Goal: Navigation & Orientation: Find specific page/section

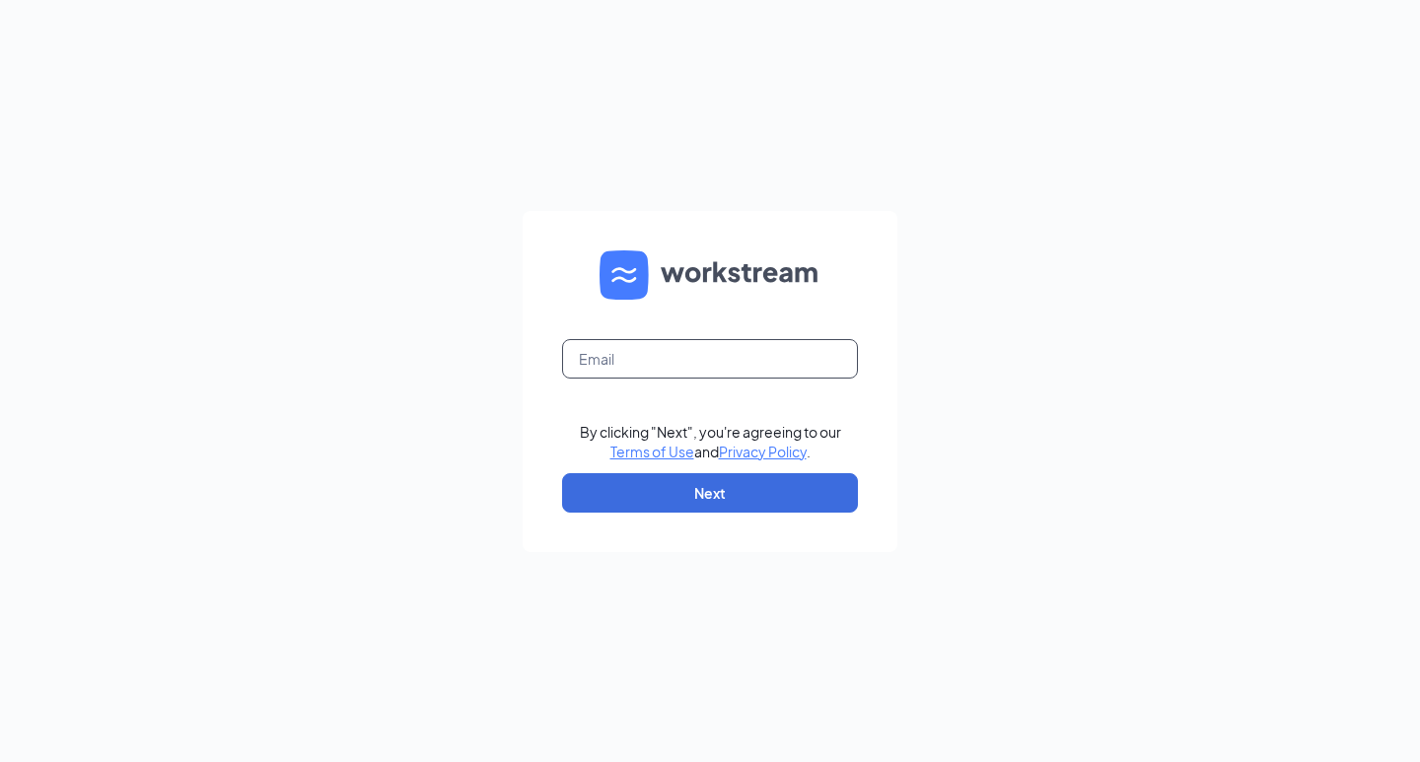
click at [730, 372] on input "text" at bounding box center [710, 358] width 296 height 39
click at [756, 370] on input "text" at bounding box center [710, 358] width 296 height 39
type input "bitesgandb@gmail.com"
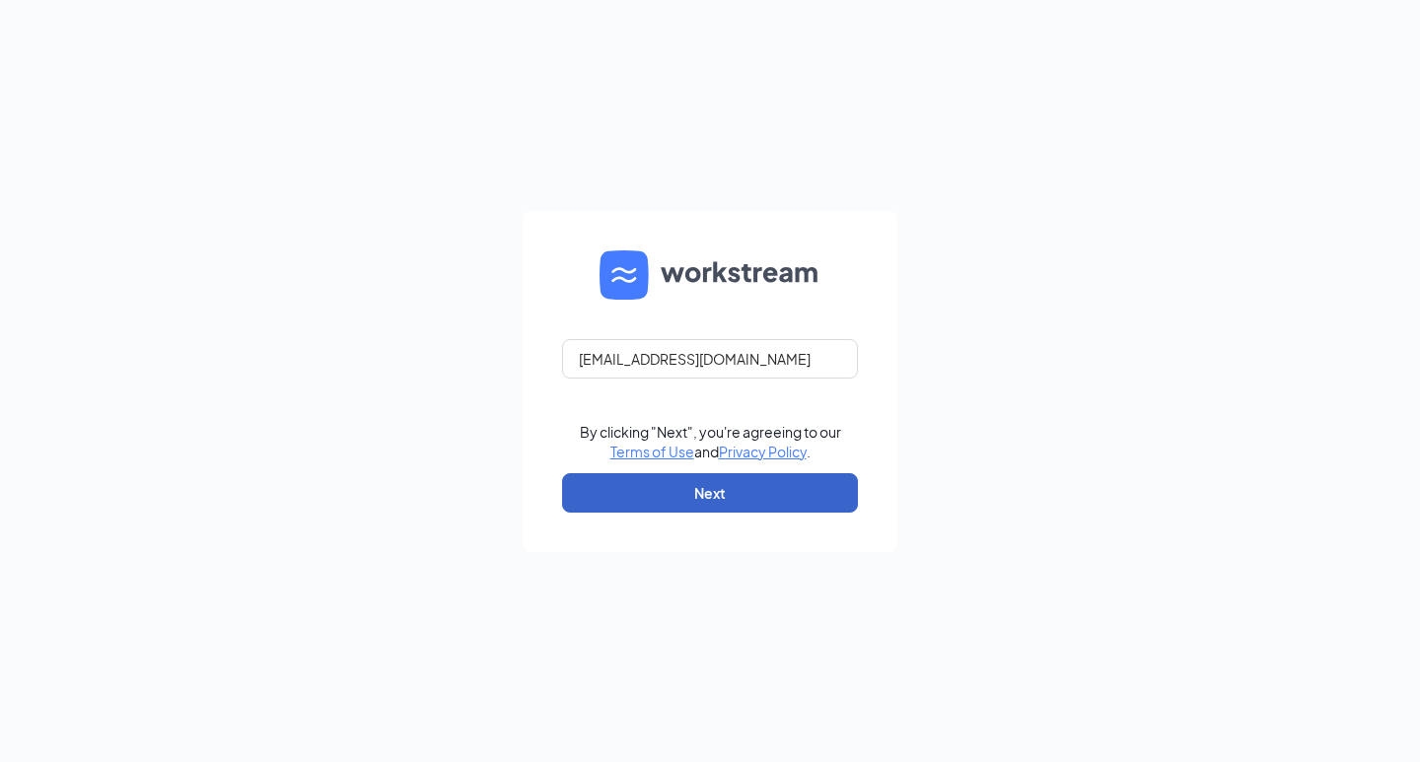
click at [786, 482] on button "Next" at bounding box center [710, 492] width 296 height 39
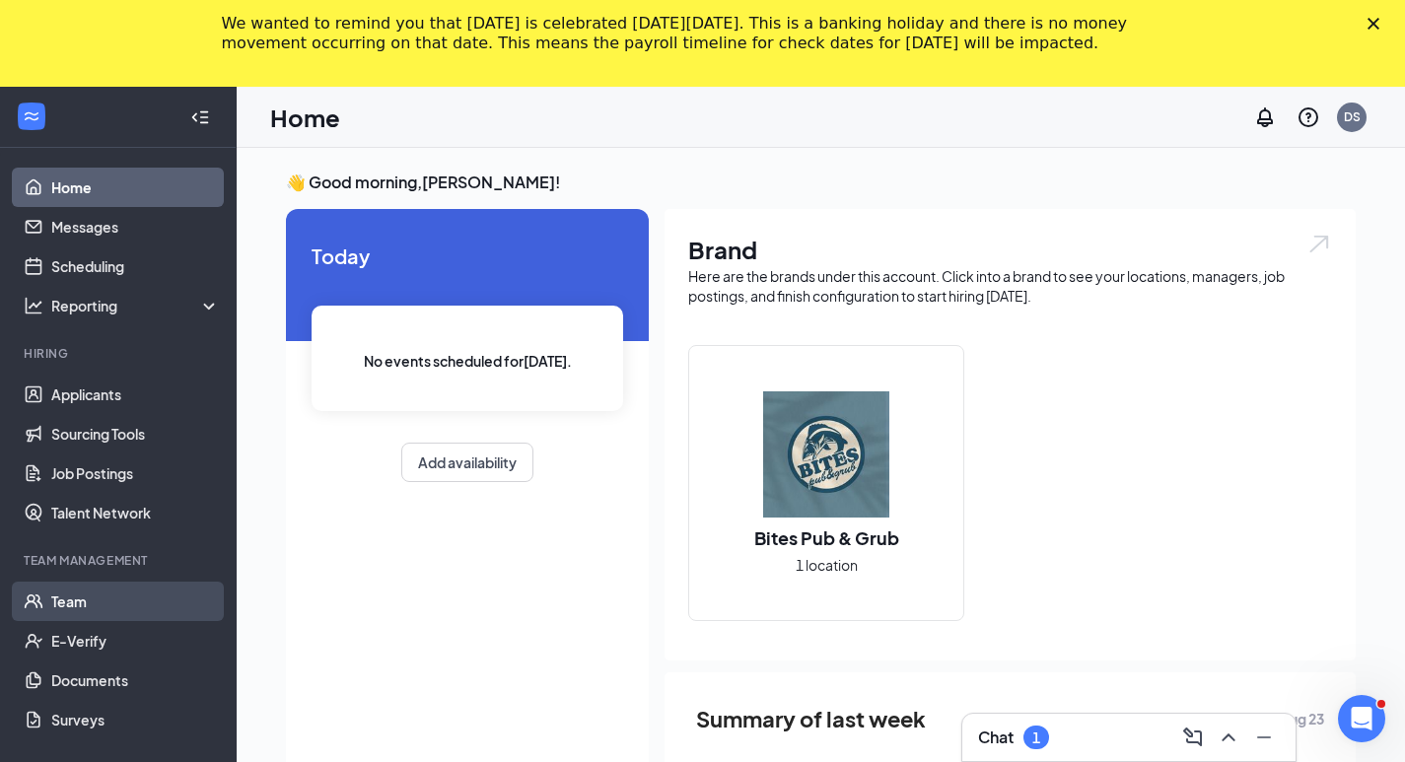
click at [66, 586] on link "Team" at bounding box center [135, 601] width 169 height 39
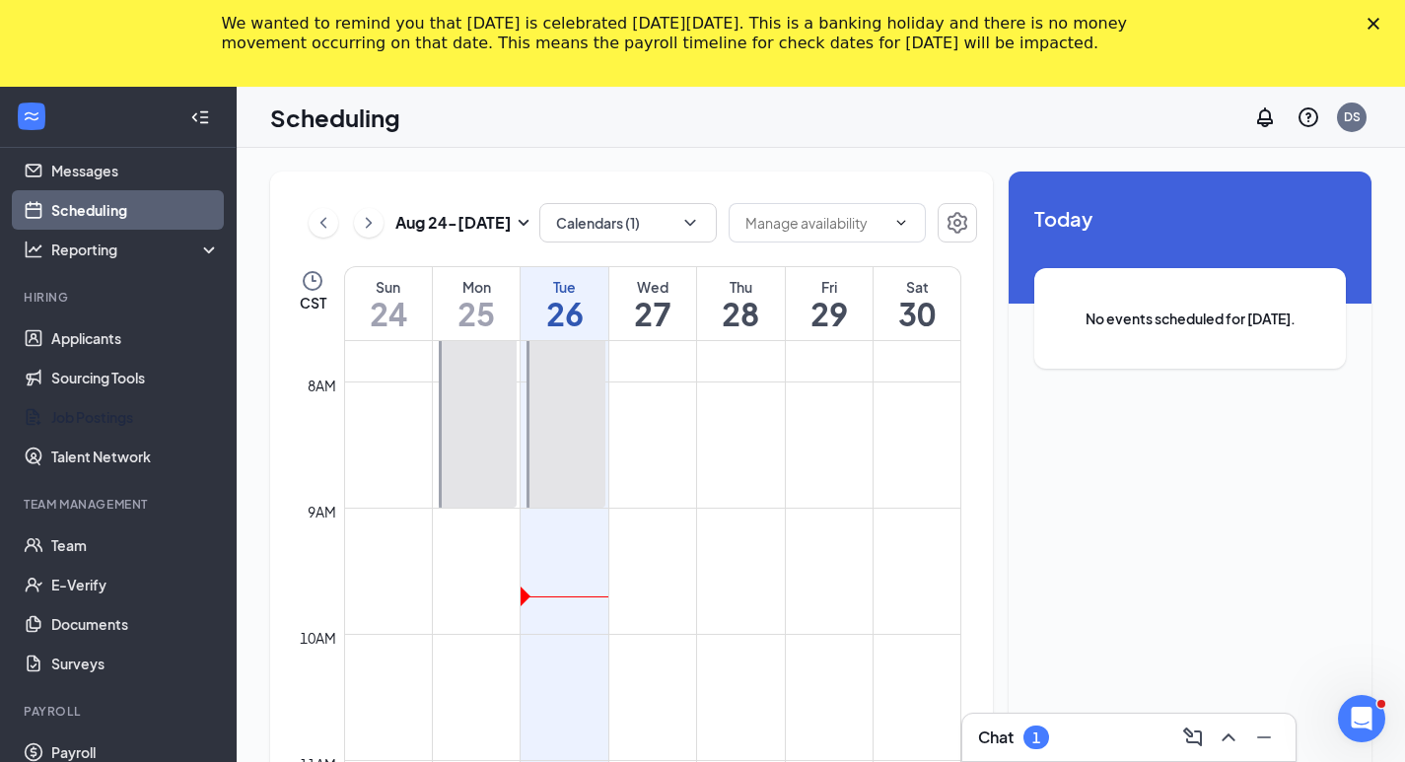
scroll to position [177, 0]
